Goal: Find contact information: Find contact information

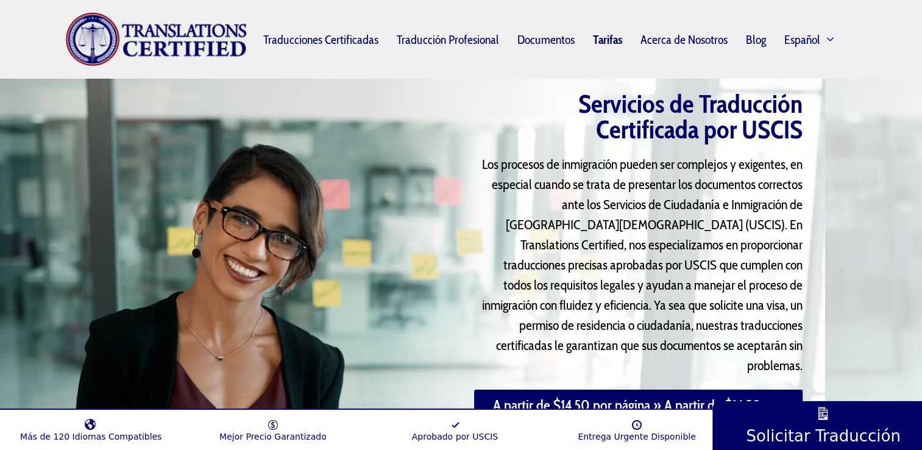
click at [616, 41] on link "Tarifas" at bounding box center [608, 40] width 48 height 28
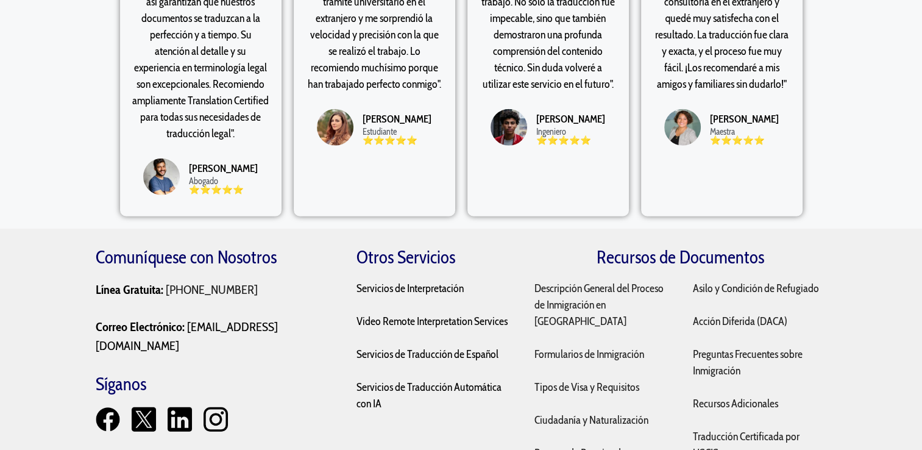
scroll to position [3196, 0]
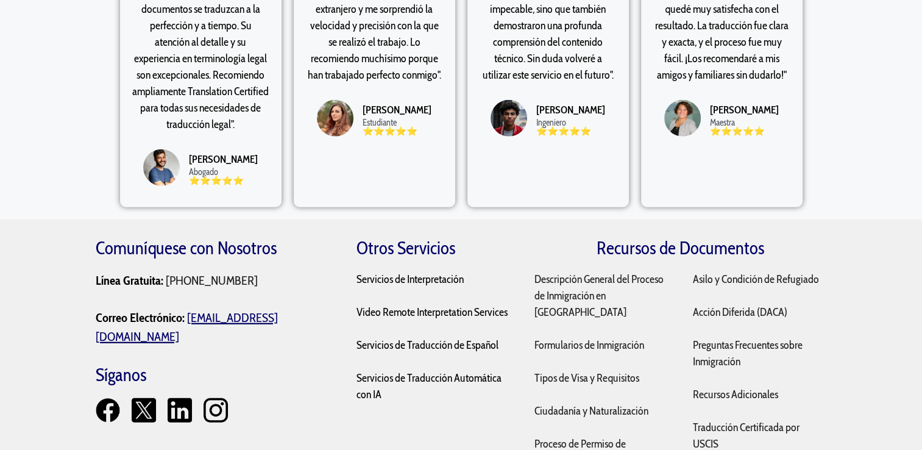
drag, startPoint x: 247, startPoint y: 277, endPoint x: 101, endPoint y: 274, distance: 146.3
click at [101, 274] on p "Línea Gratuita: +1 (877) 736-4291 Correo Electrónico: sales@translationscertifi…" at bounding box center [214, 308] width 237 height 74
copy mark "[EMAIL_ADDRESS][DOMAIN_NAME]"
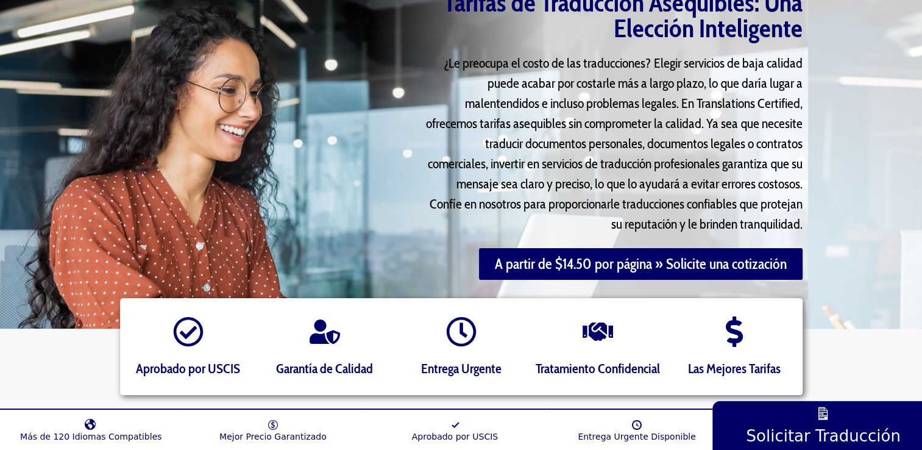
scroll to position [0, 0]
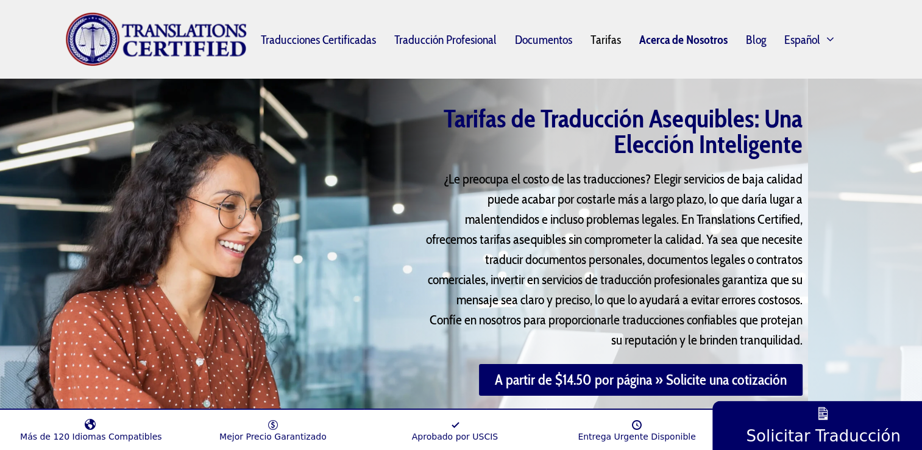
click at [701, 38] on link "Acerca de Nosotros" at bounding box center [683, 40] width 107 height 28
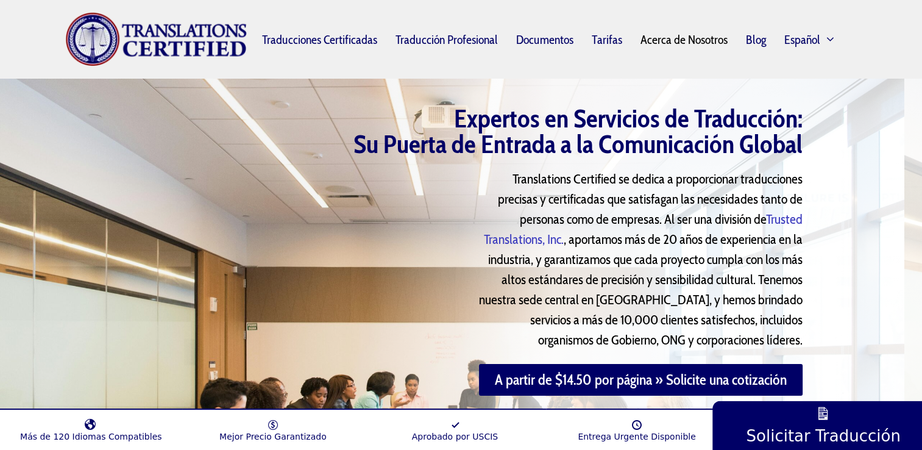
scroll to position [3485, 0]
